Goal: Task Accomplishment & Management: Use online tool/utility

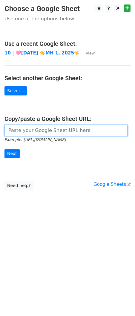
click at [37, 134] on input "url" at bounding box center [65, 130] width 123 height 11
paste input "[URL][DOMAIN_NAME]"
type input "[URL][DOMAIN_NAME]"
click at [4, 149] on input "Next" at bounding box center [11, 153] width 15 height 9
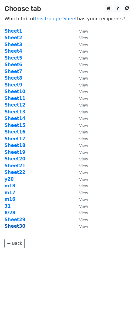
click at [19, 227] on strong "Sheet30" at bounding box center [14, 226] width 21 height 5
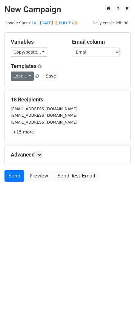
click at [15, 75] on link "Load..." at bounding box center [22, 76] width 23 height 9
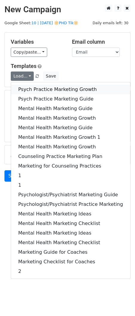
click at [16, 88] on link "Psych Practice Marketing Growth" at bounding box center [70, 90] width 119 height 10
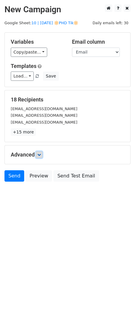
click at [41, 154] on icon at bounding box center [39, 155] width 4 height 4
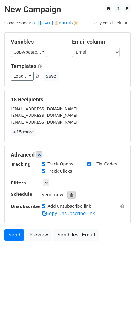
click at [69, 191] on div at bounding box center [72, 195] width 8 height 8
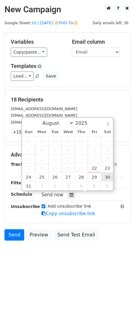
type input "2025-08-30 12:00"
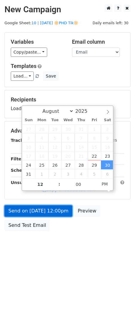
click at [53, 212] on link "Send on Aug 30 at 12:00pm" at bounding box center [38, 210] width 68 height 11
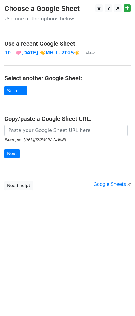
click at [43, 124] on main "Choose a Google Sheet Use one of the options below... Use a recent Google Sheet…" at bounding box center [67, 97] width 135 height 186
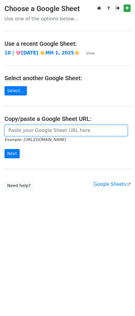
click at [42, 128] on input "url" at bounding box center [65, 130] width 123 height 11
paste input "[URL][DOMAIN_NAME]"
type input "[URL][DOMAIN_NAME]"
click at [4, 149] on input "Next" at bounding box center [11, 153] width 15 height 9
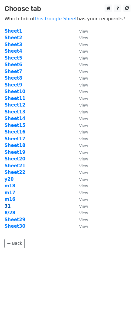
click at [7, 206] on strong "31" at bounding box center [7, 206] width 6 height 5
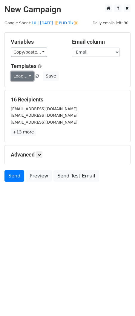
click at [21, 76] on link "Load..." at bounding box center [22, 76] width 23 height 9
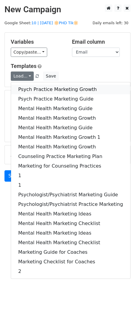
click at [35, 86] on link "Psych Practice Marketing Growth" at bounding box center [70, 90] width 119 height 10
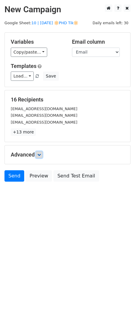
click at [40, 156] on icon at bounding box center [39, 155] width 4 height 4
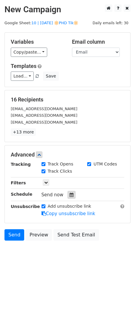
click at [70, 195] on icon at bounding box center [72, 195] width 4 height 4
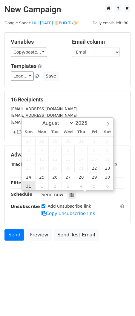
type input "[DATE] 12:00"
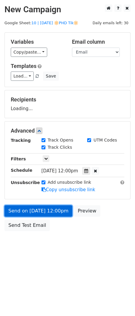
click at [34, 212] on link "Send on [DATE] 12:00pm" at bounding box center [38, 210] width 68 height 11
